Goal: Transaction & Acquisition: Book appointment/travel/reservation

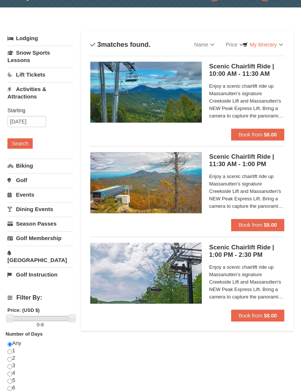
scroll to position [25, 0]
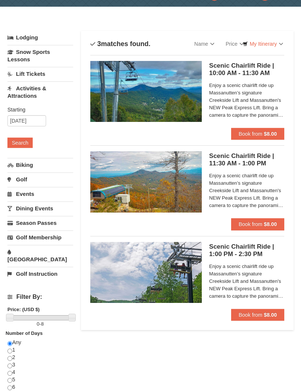
click at [267, 313] on strong "$8.00" at bounding box center [270, 315] width 13 height 6
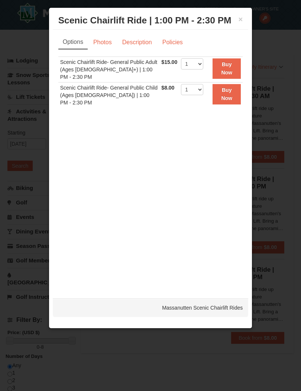
scroll to position [0, 0]
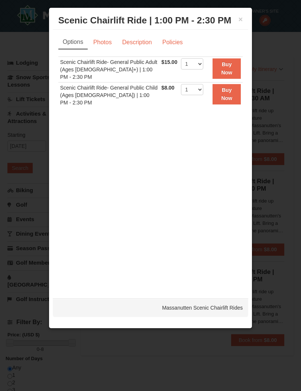
click at [242, 16] on button "×" at bounding box center [241, 19] width 4 height 7
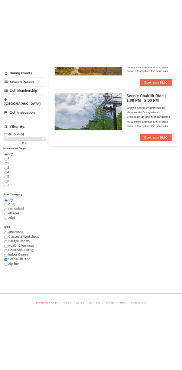
scroll to position [321, 0]
